Goal: Task Accomplishment & Management: Manage account settings

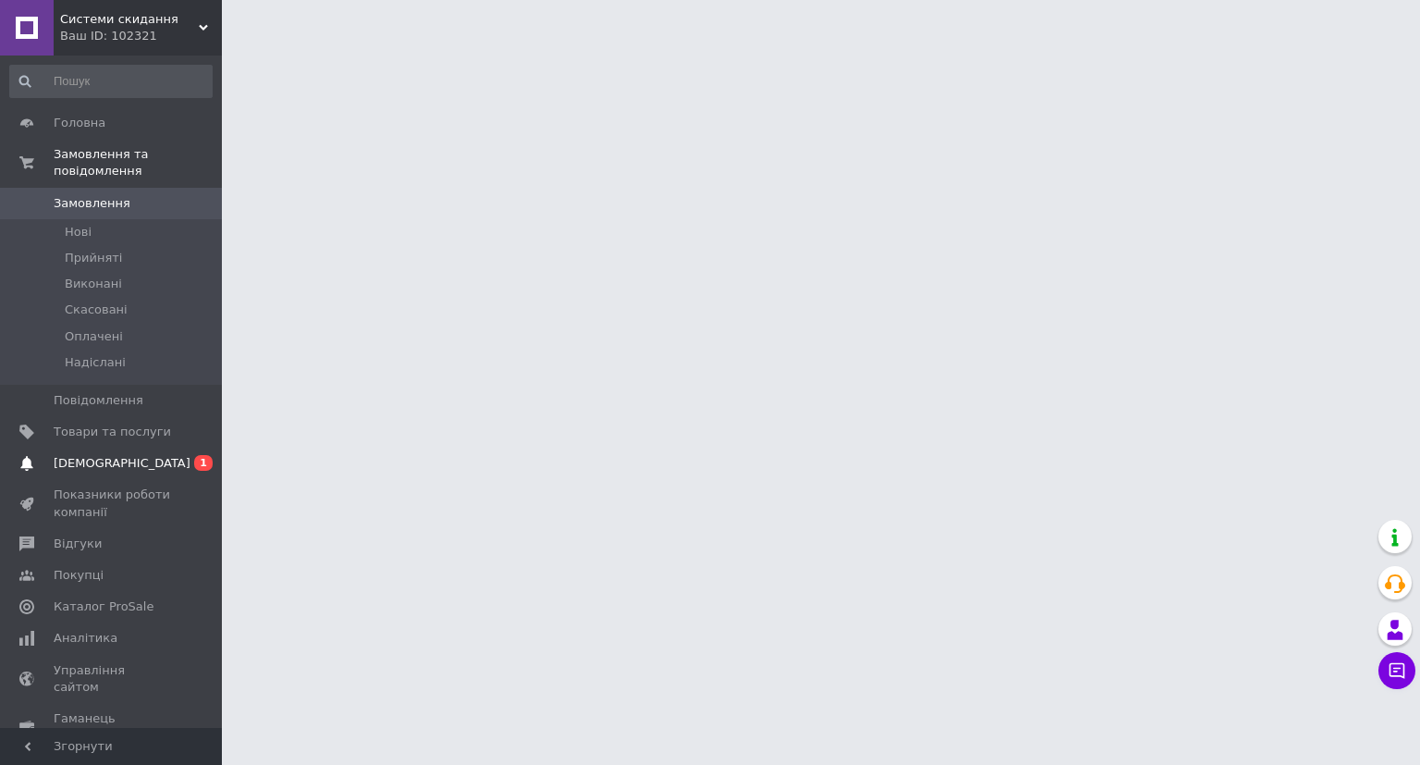
click at [133, 455] on span "[DEMOGRAPHIC_DATA]" at bounding box center [112, 463] width 117 height 17
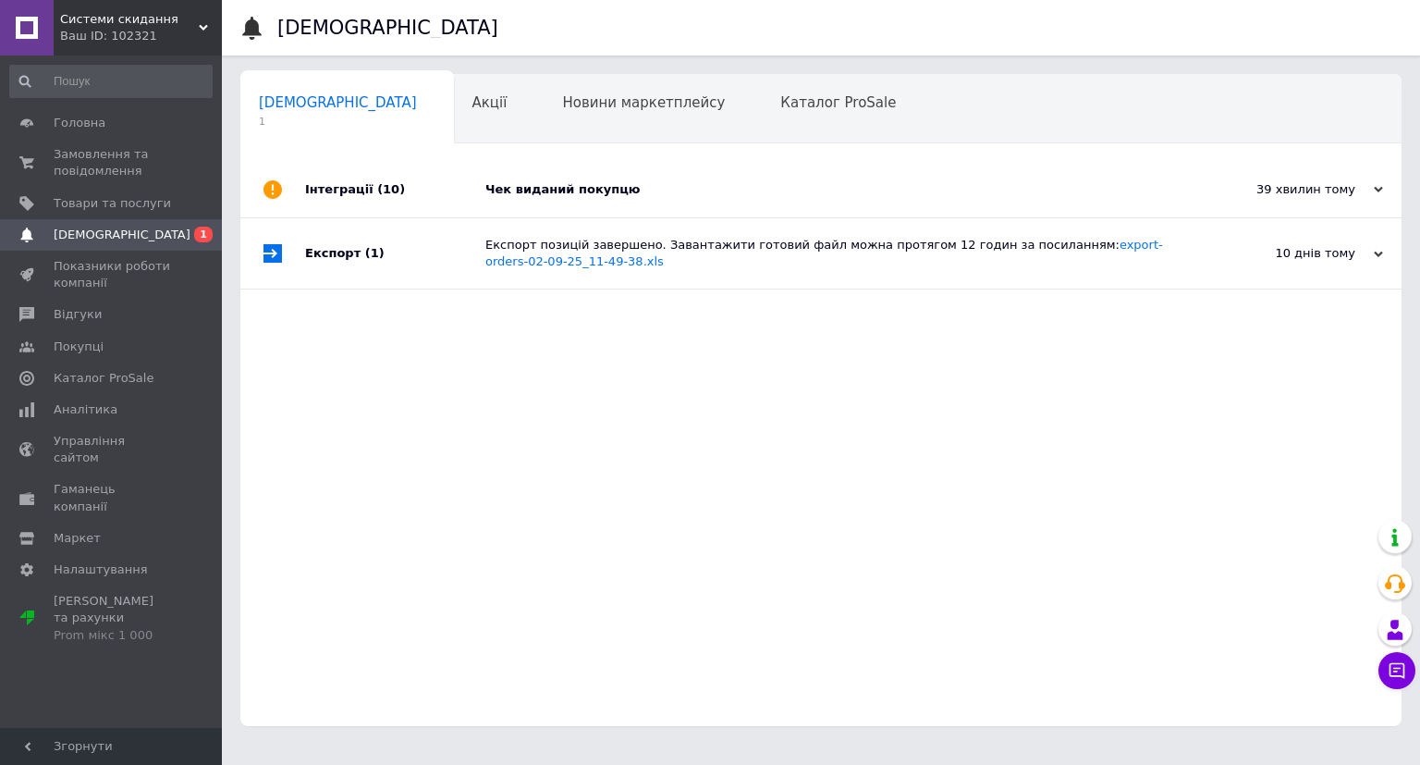
click at [516, 198] on div "Чек виданий покупцю" at bounding box center [841, 189] width 713 height 17
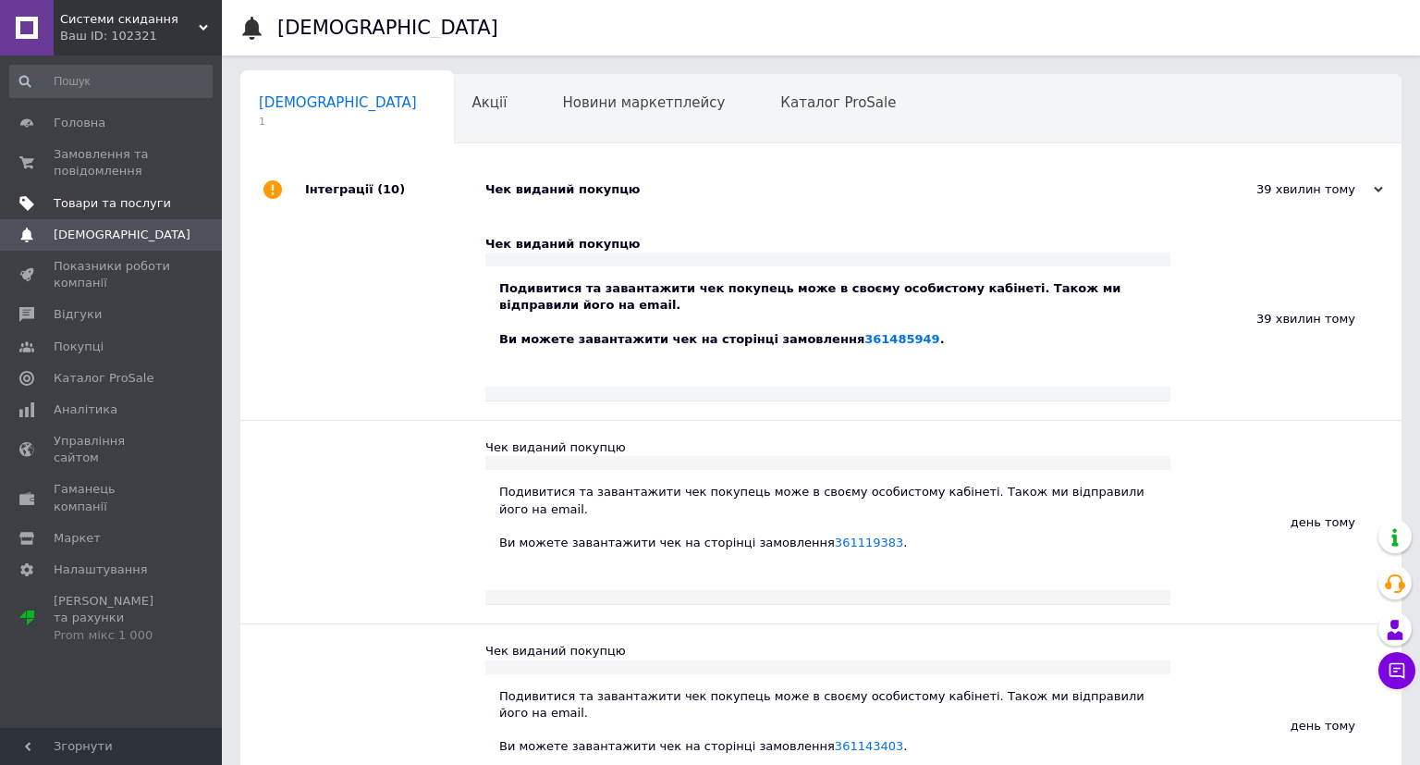
click at [164, 213] on link "Товари та послуги" at bounding box center [111, 203] width 222 height 31
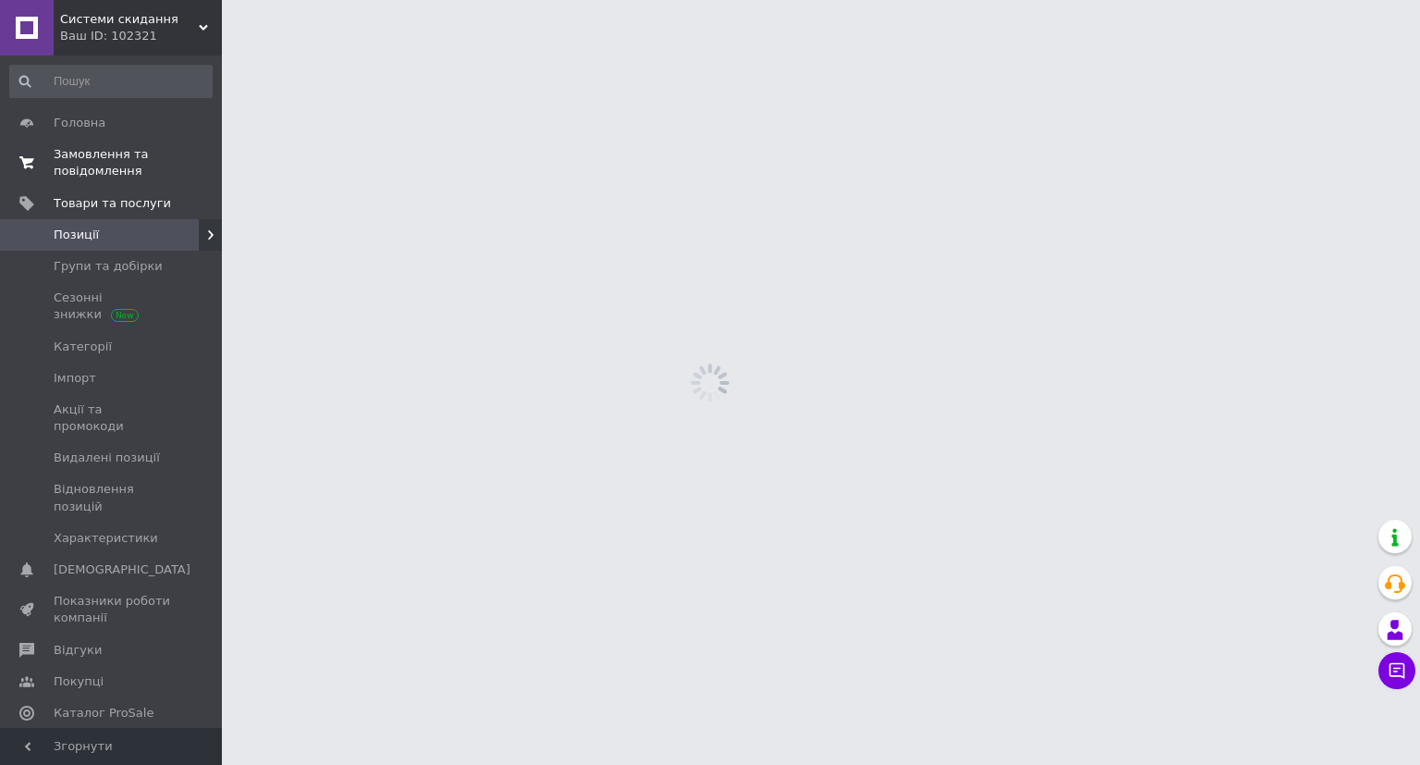
click at [155, 145] on link "Замовлення та повідомлення 0 0" at bounding box center [111, 163] width 222 height 48
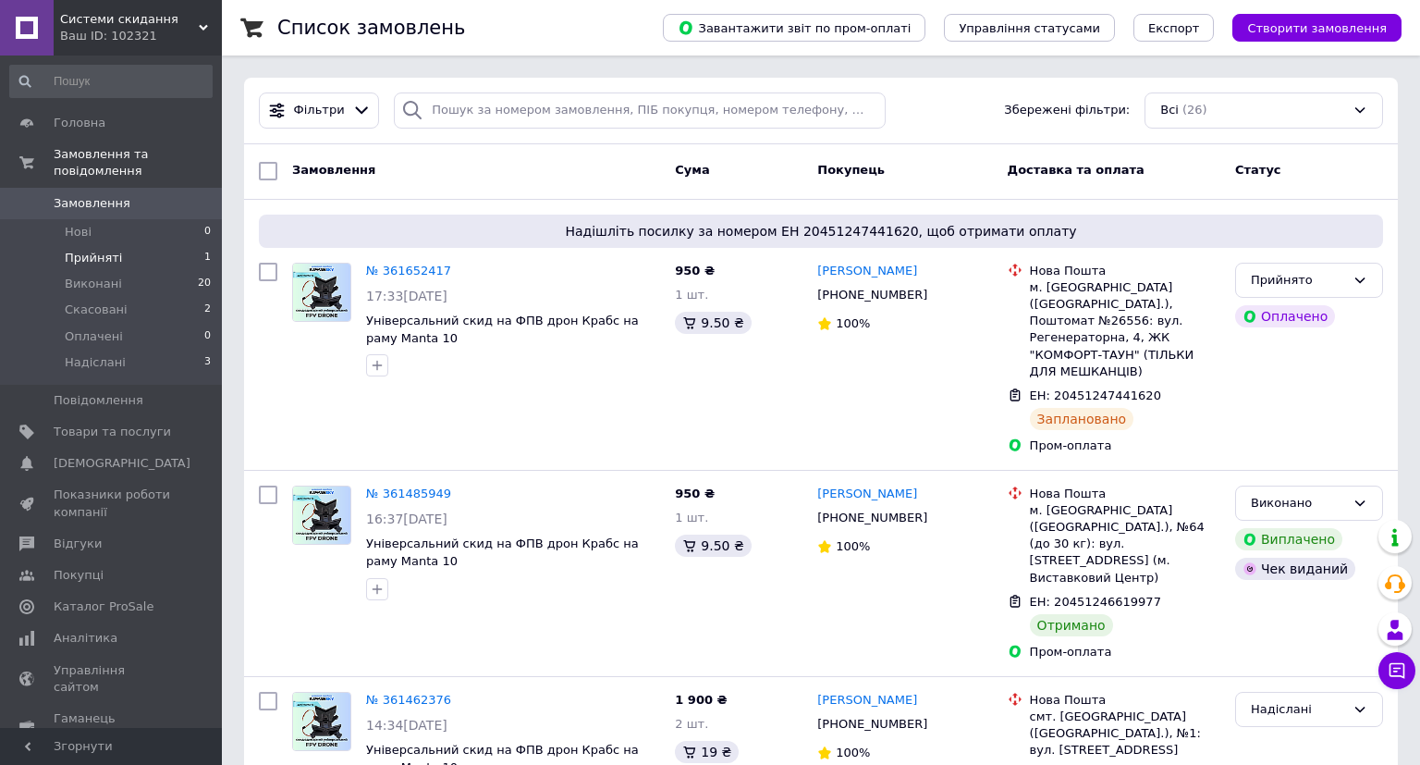
click at [195, 246] on li "Прийняті 1" at bounding box center [111, 258] width 222 height 26
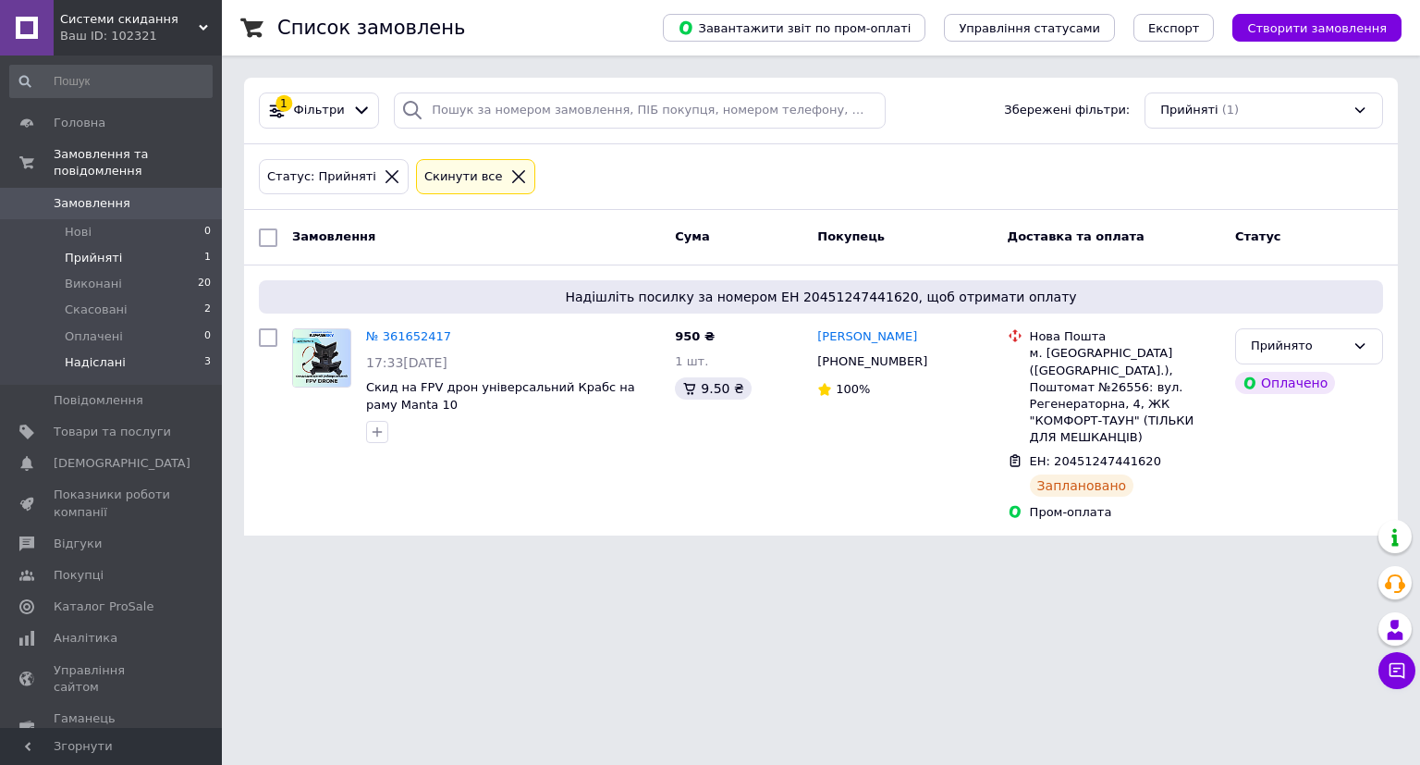
click at [161, 349] on li "Надіслані 3" at bounding box center [111, 366] width 222 height 35
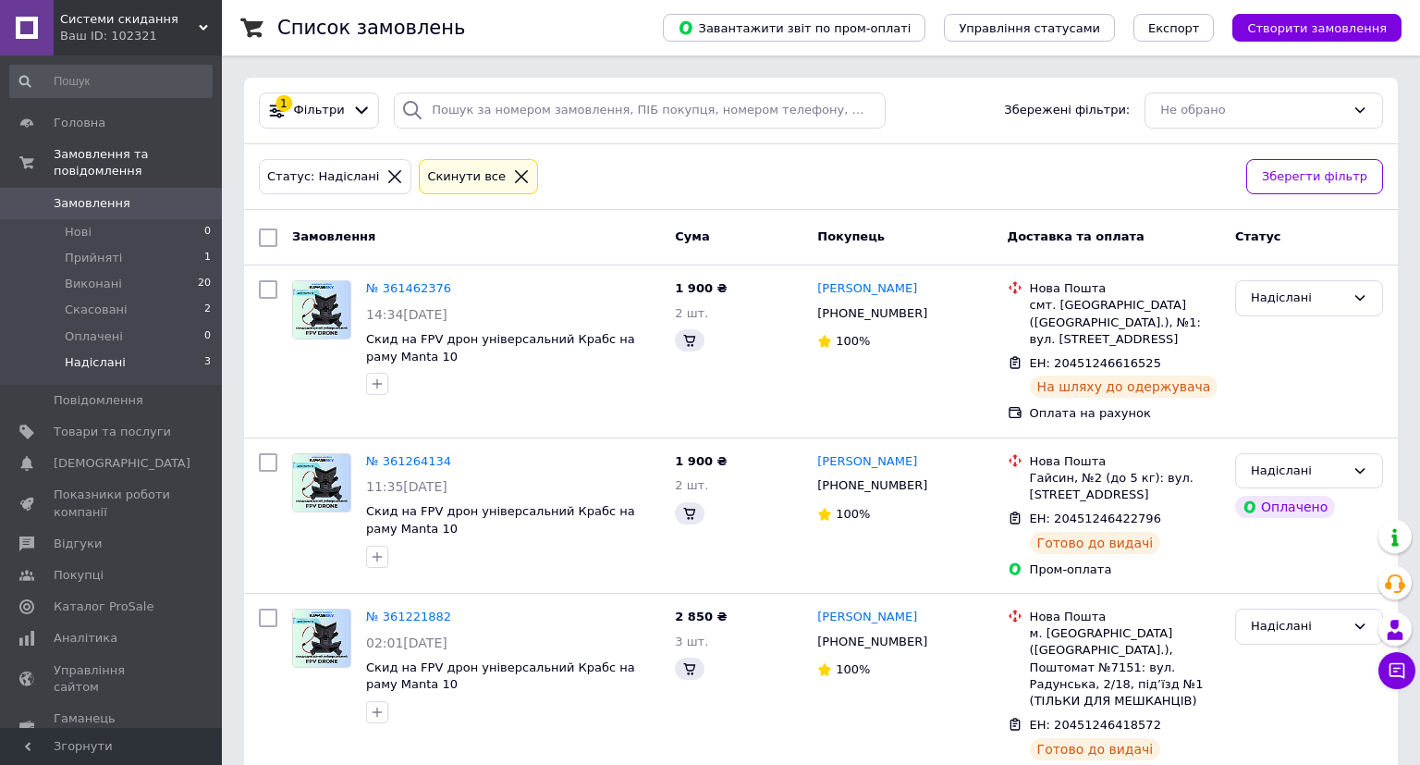
scroll to position [21, 0]
